Goal: Information Seeking & Learning: Learn about a topic

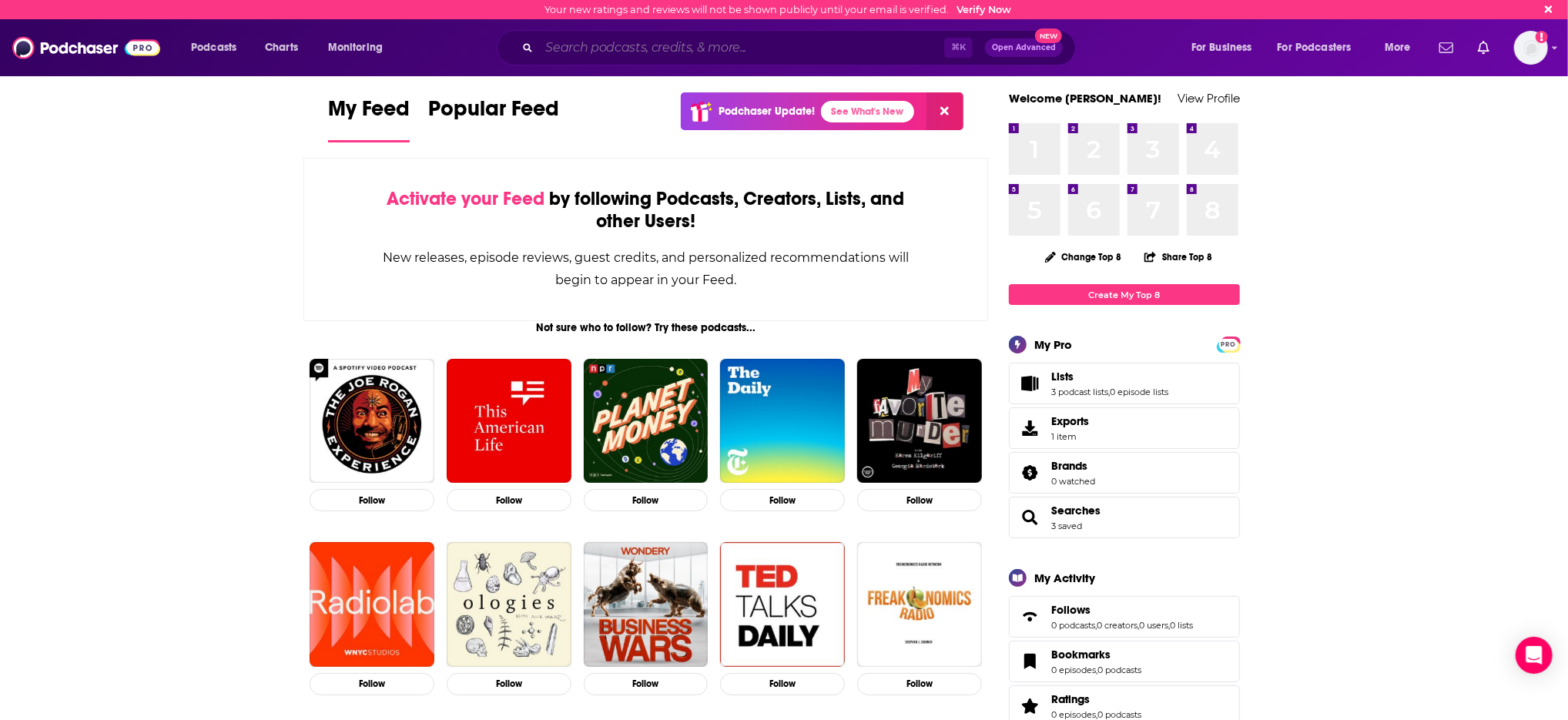
click at [737, 54] on input "Search podcasts, credits, & more..." at bounding box center [742, 47] width 405 height 25
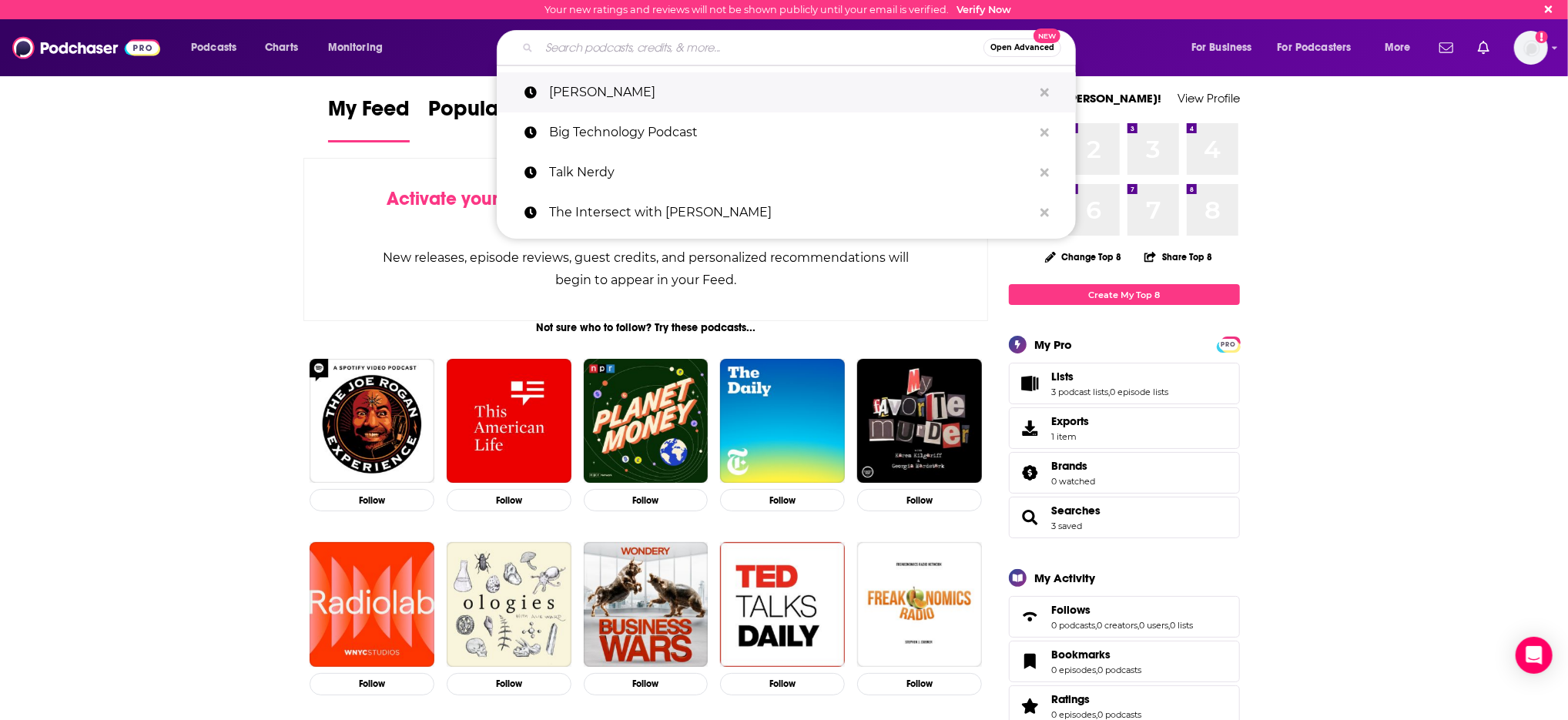
click at [621, 82] on p "[PERSON_NAME]" at bounding box center [790, 92] width 484 height 40
type input "[PERSON_NAME]"
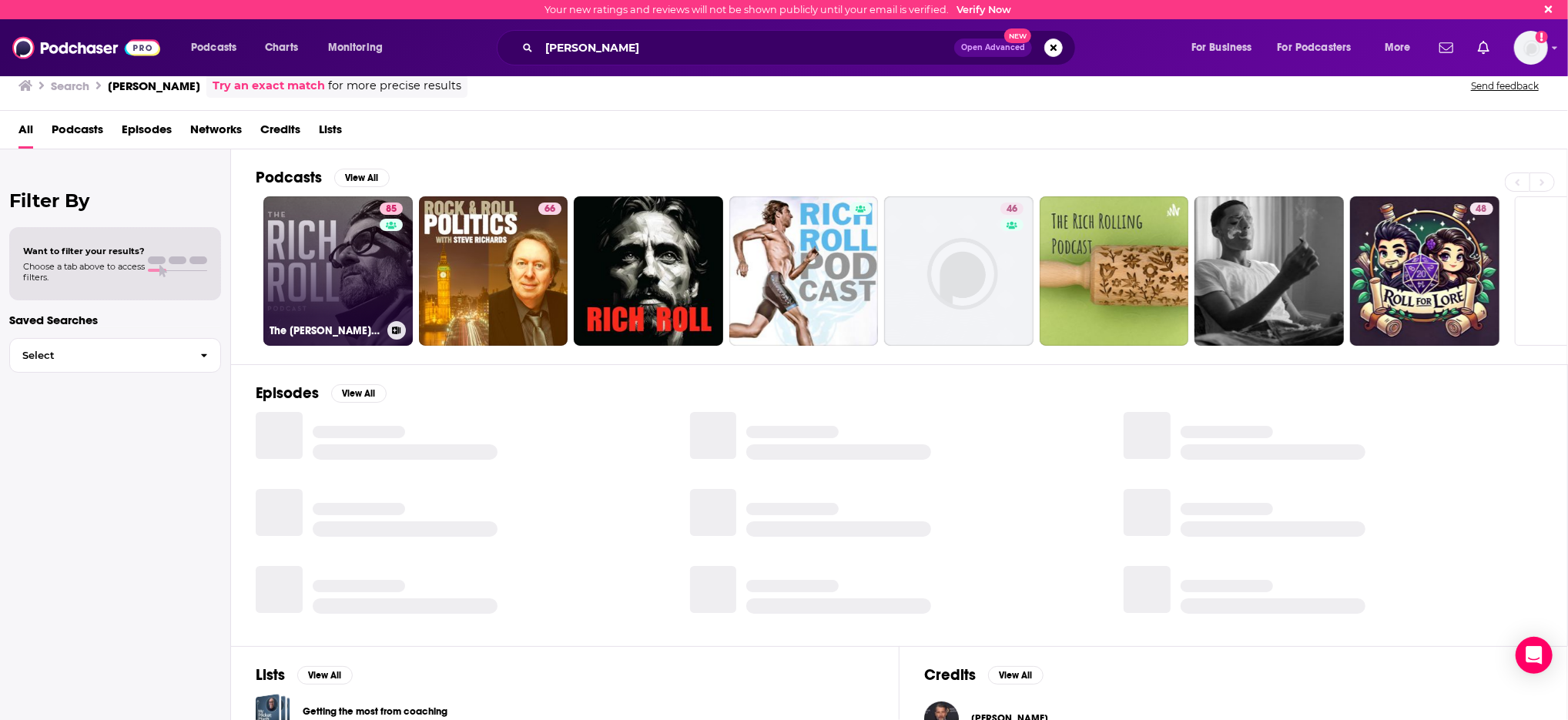
click at [355, 255] on link "85 The [PERSON_NAME] Podcast" at bounding box center [338, 271] width 149 height 149
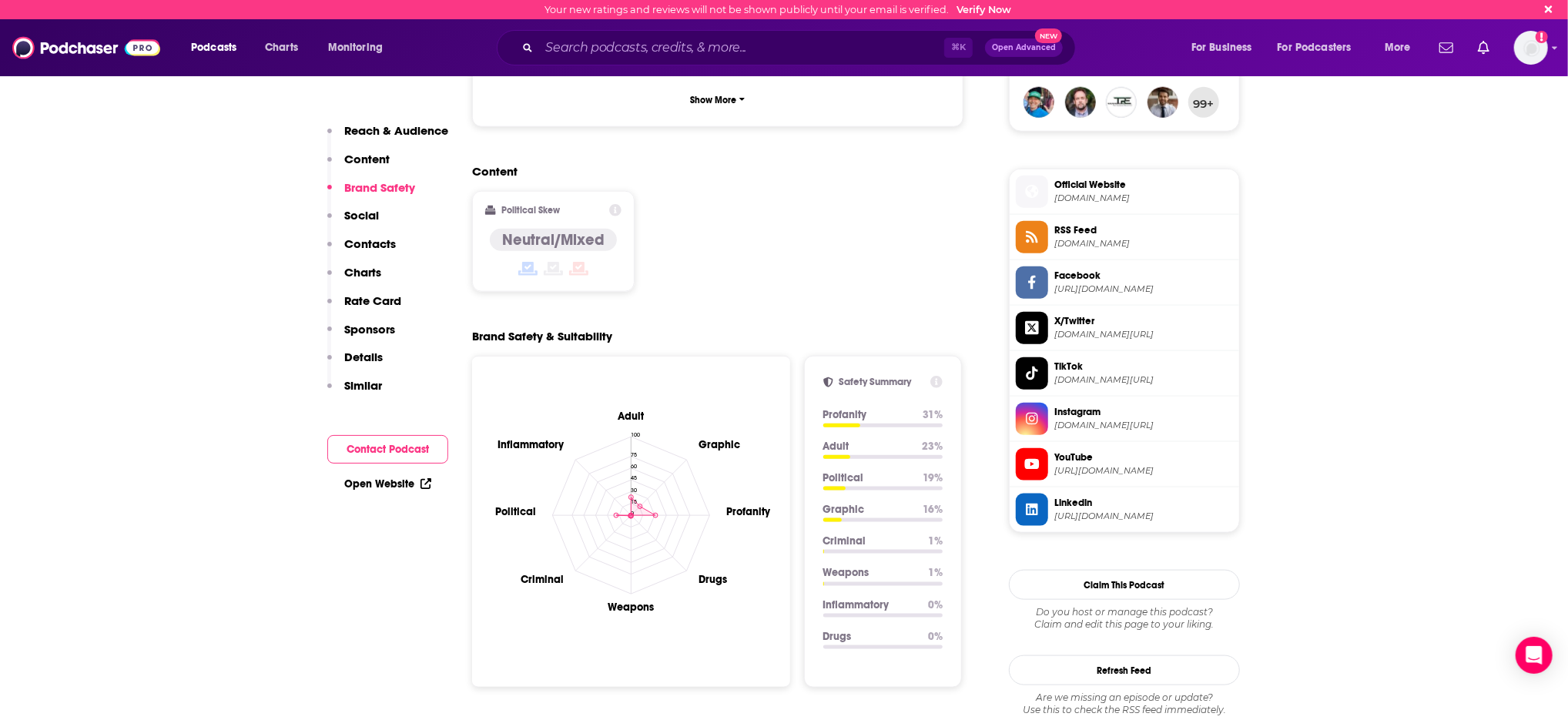
scroll to position [1241, 0]
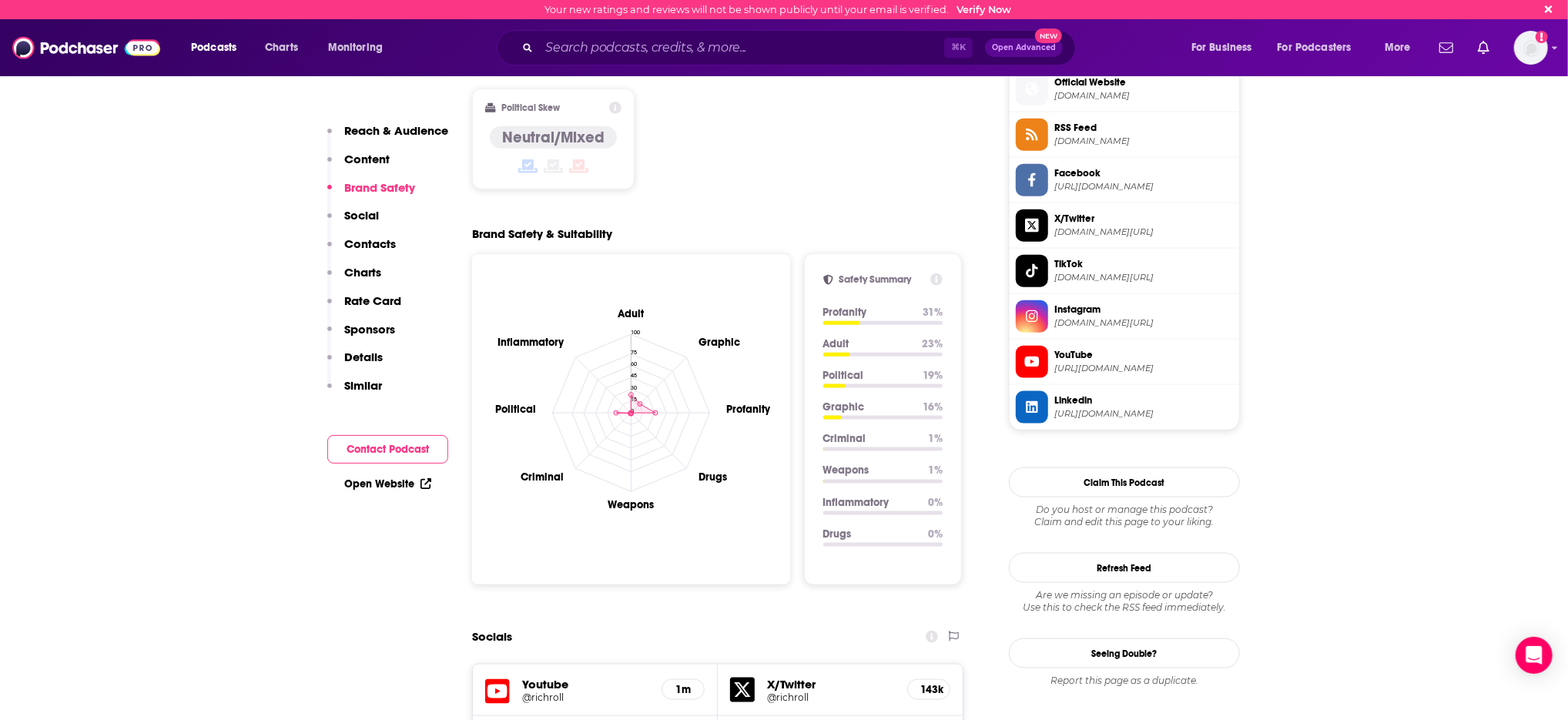
click at [369, 384] on p "Similar" at bounding box center [363, 385] width 38 height 15
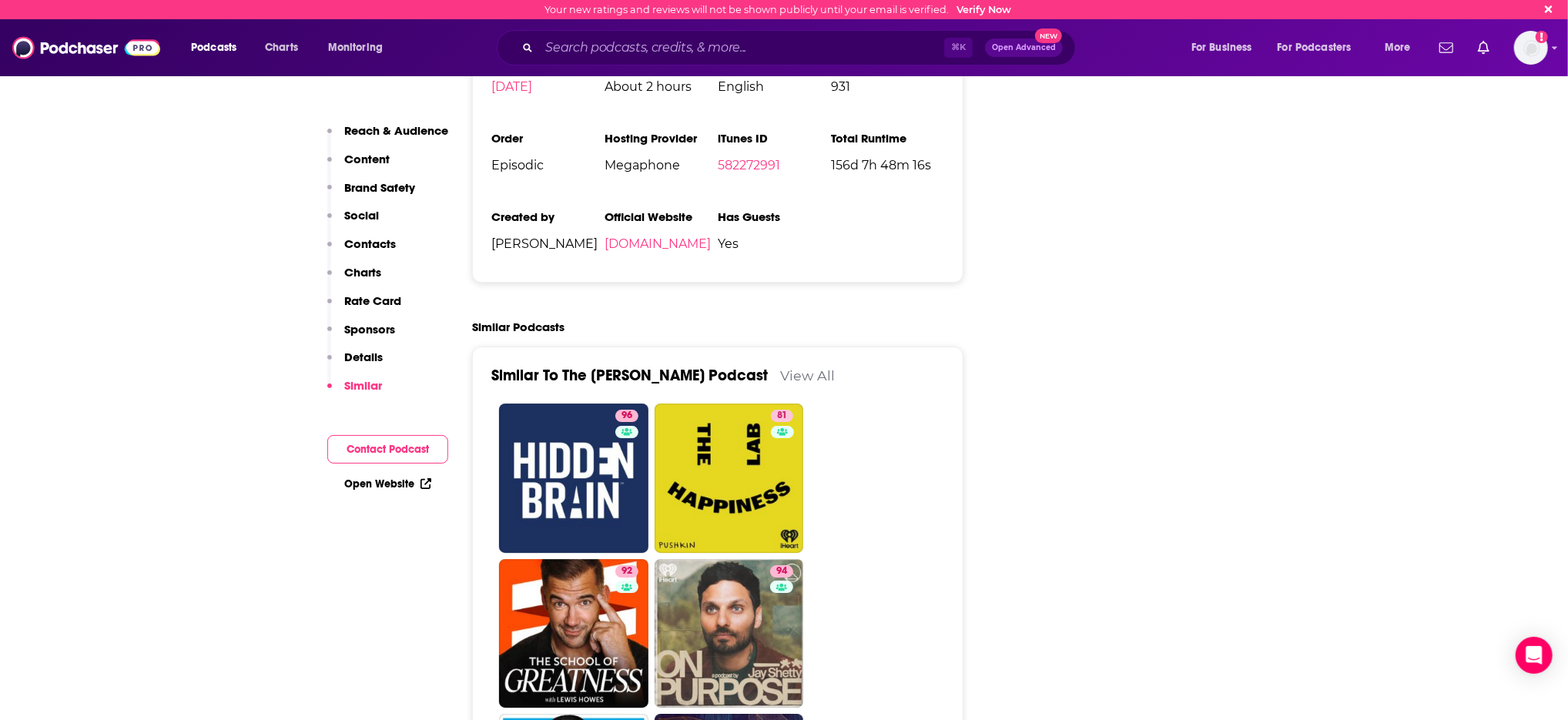
scroll to position [3475, 0]
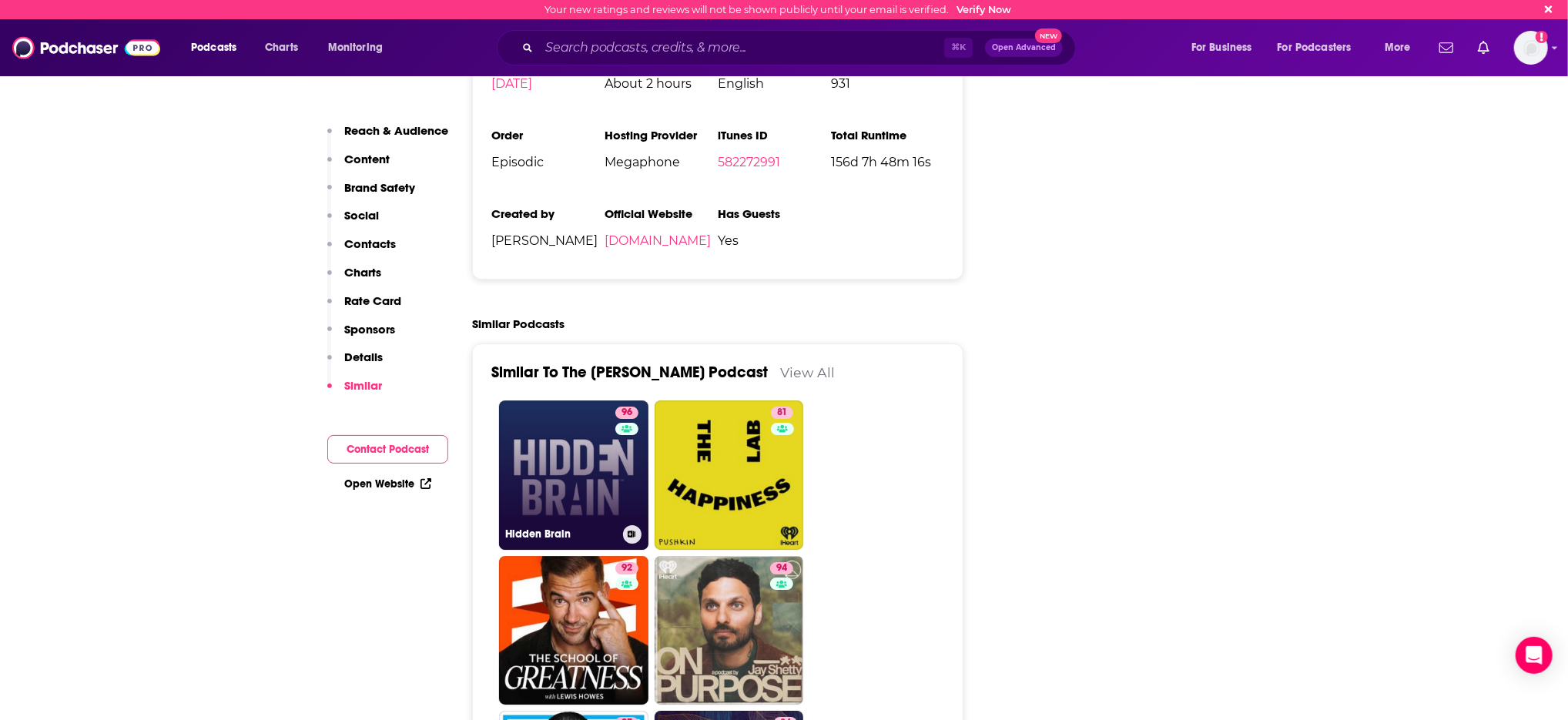
click at [561, 401] on link "96 Hidden Brain" at bounding box center [574, 476] width 149 height 149
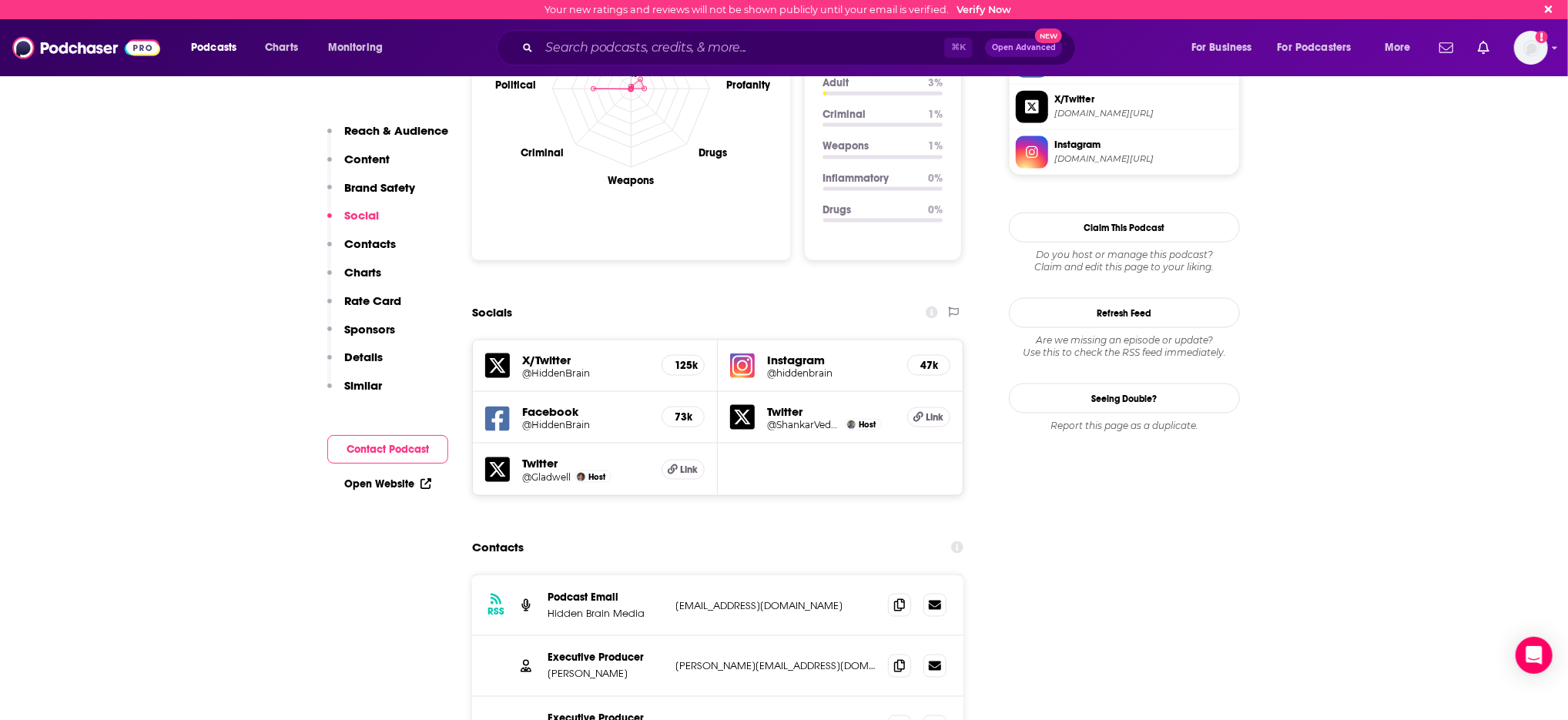
scroll to position [1528, 0]
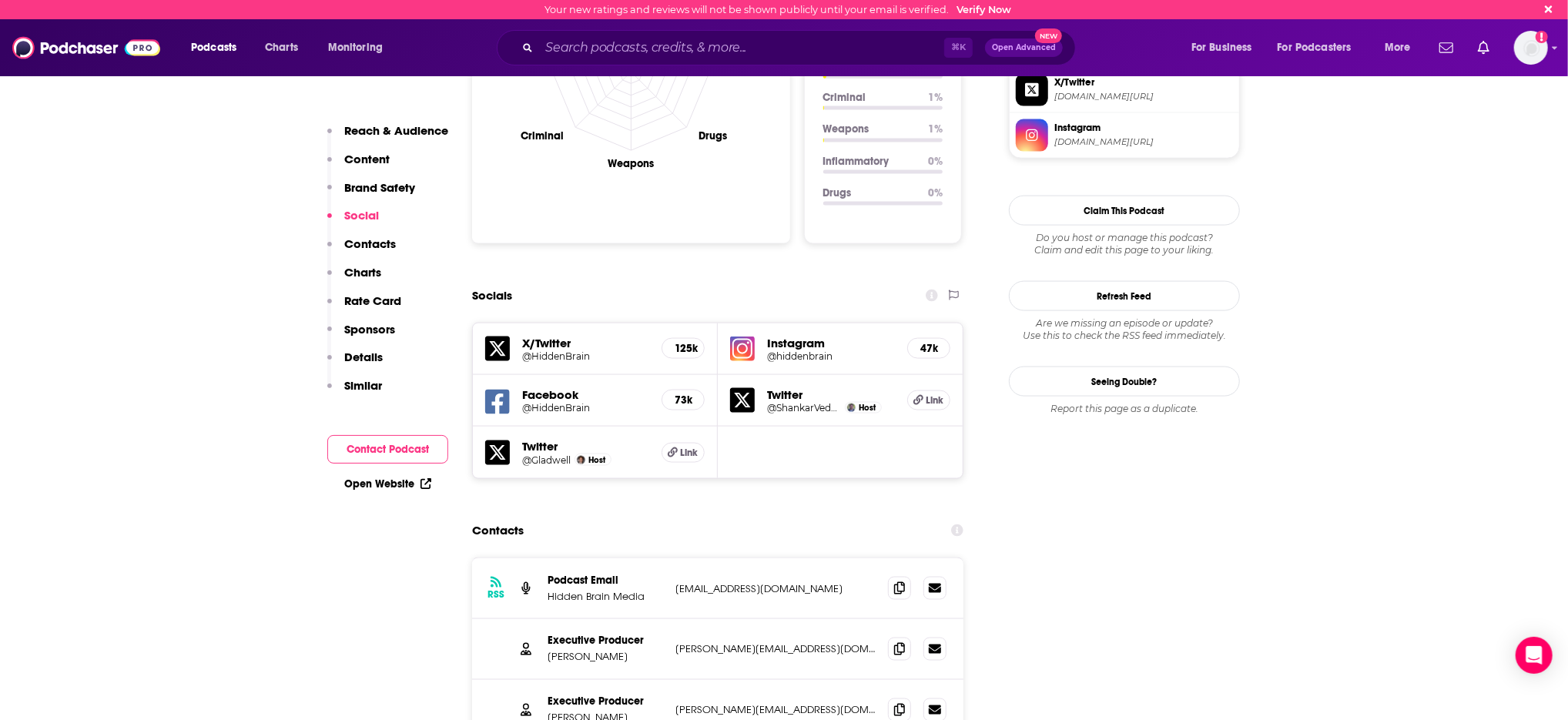
type input "[URL][DOMAIN_NAME]"
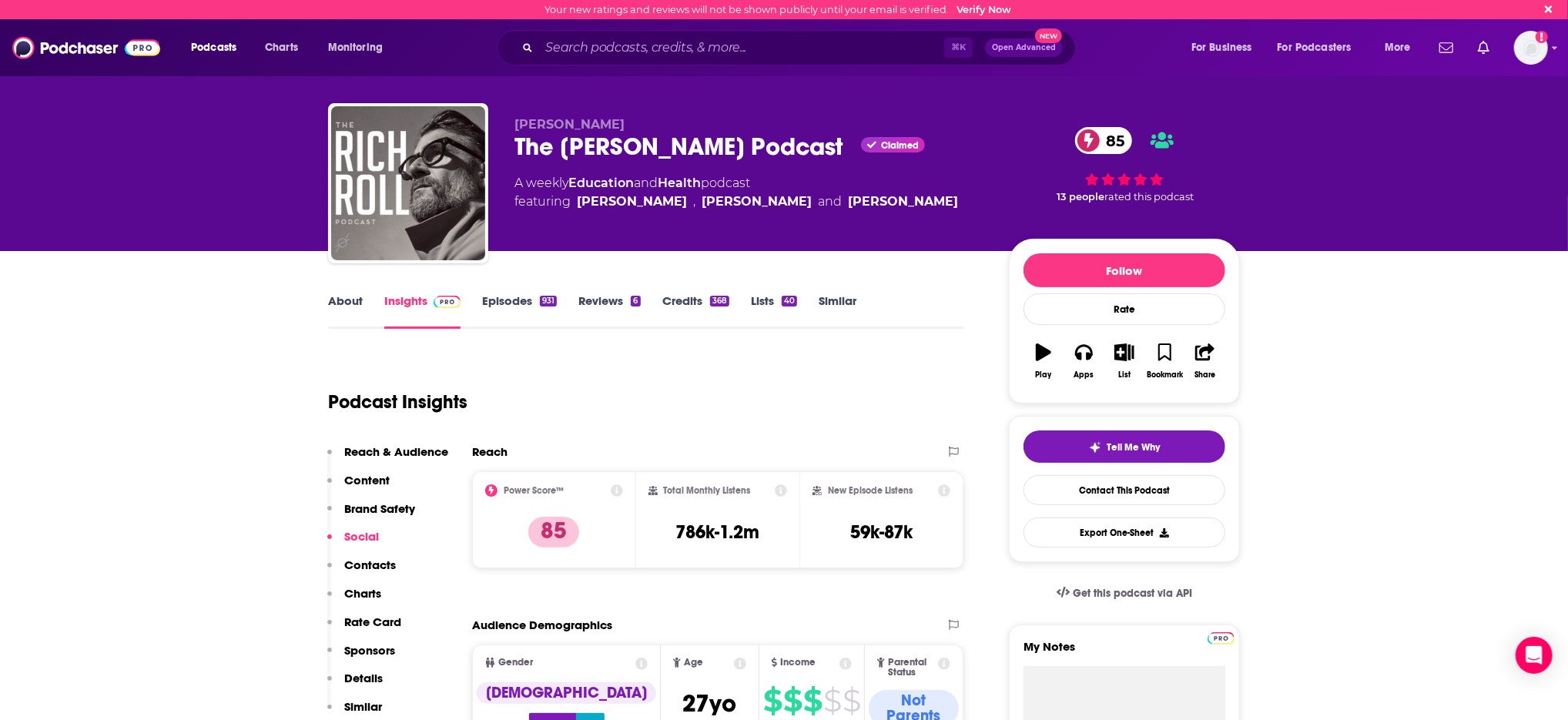
click at [367, 702] on p "Similar" at bounding box center [363, 707] width 38 height 15
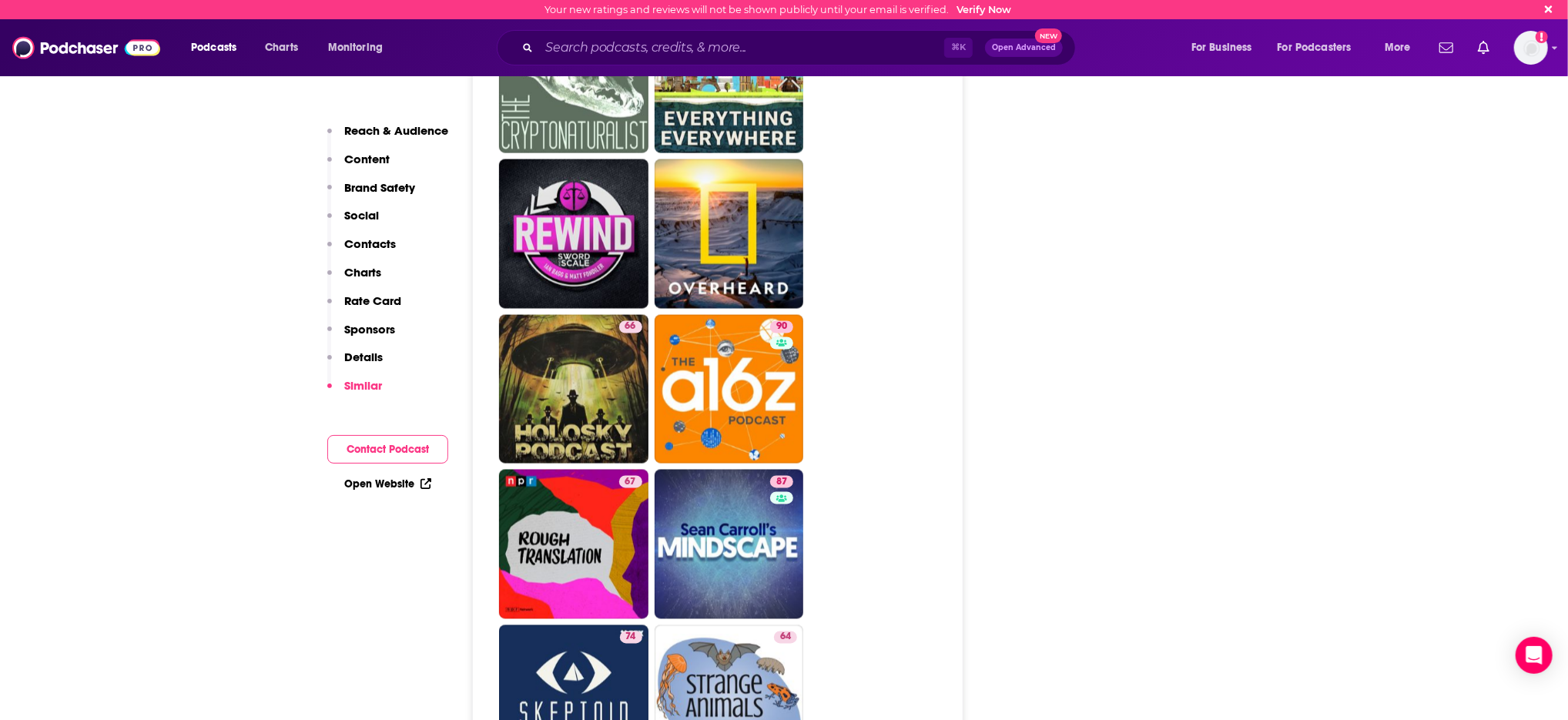
scroll to position [6154, 0]
